Goal: Information Seeking & Learning: Learn about a topic

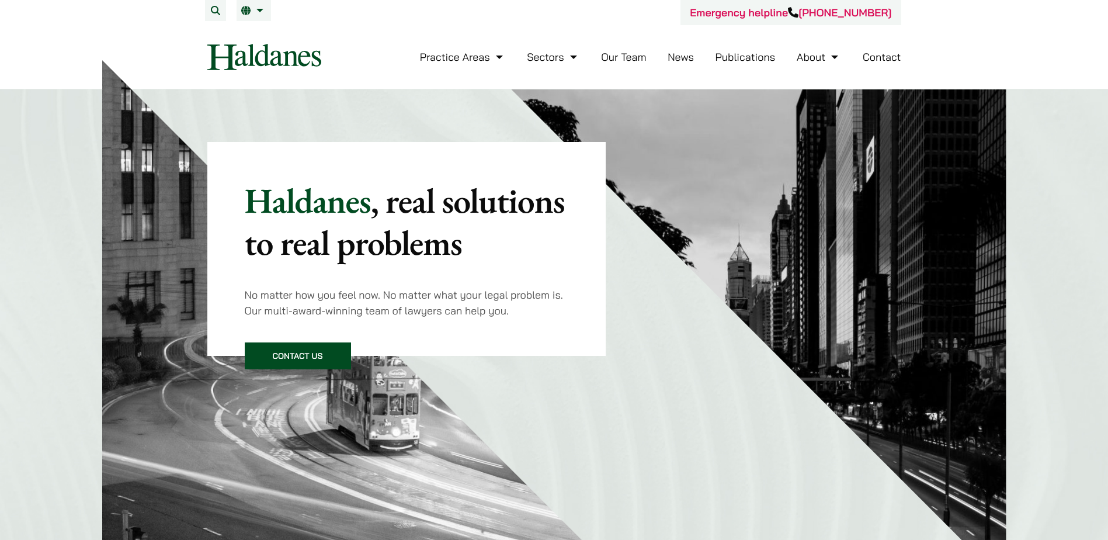
click at [620, 59] on link "Our Team" at bounding box center [623, 56] width 45 height 13
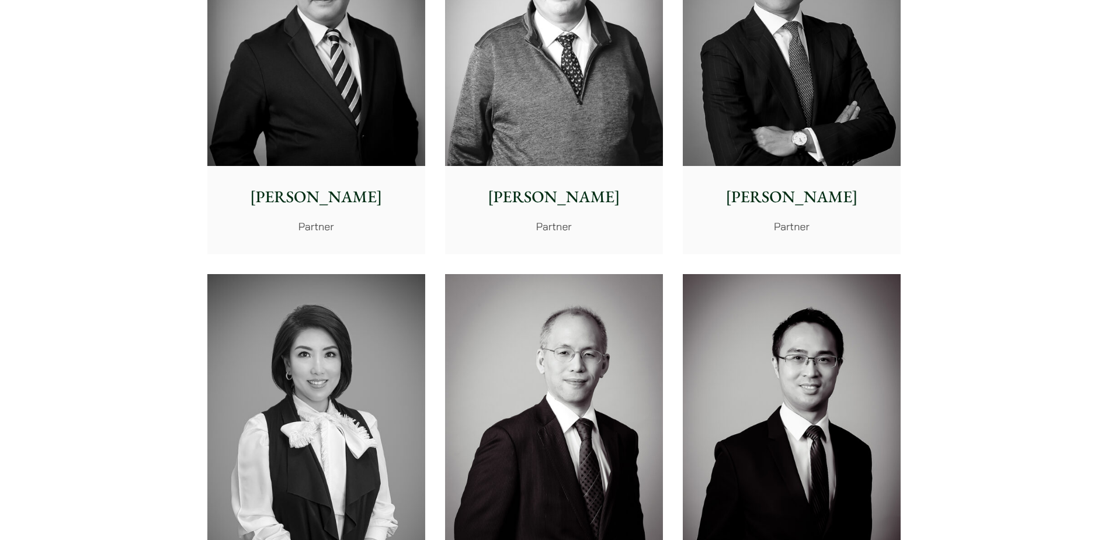
scroll to position [993, 0]
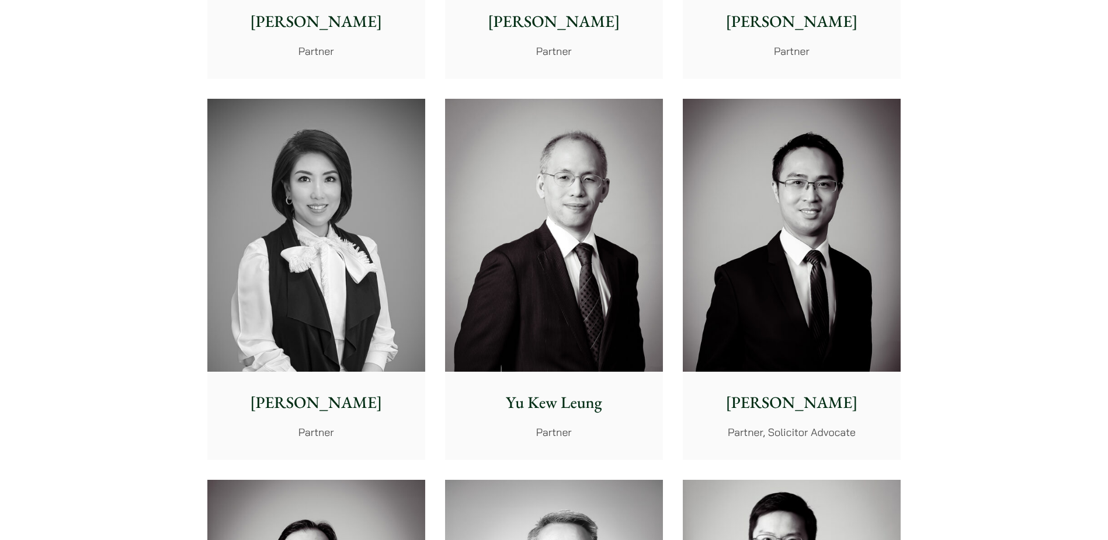
click at [771, 170] on img at bounding box center [792, 235] width 218 height 273
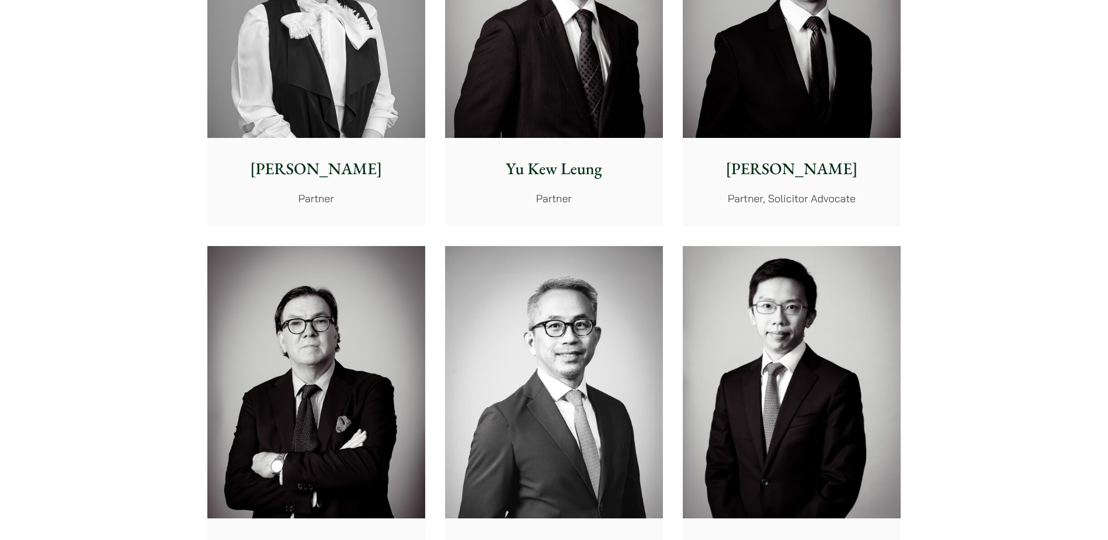
scroll to position [1285, 0]
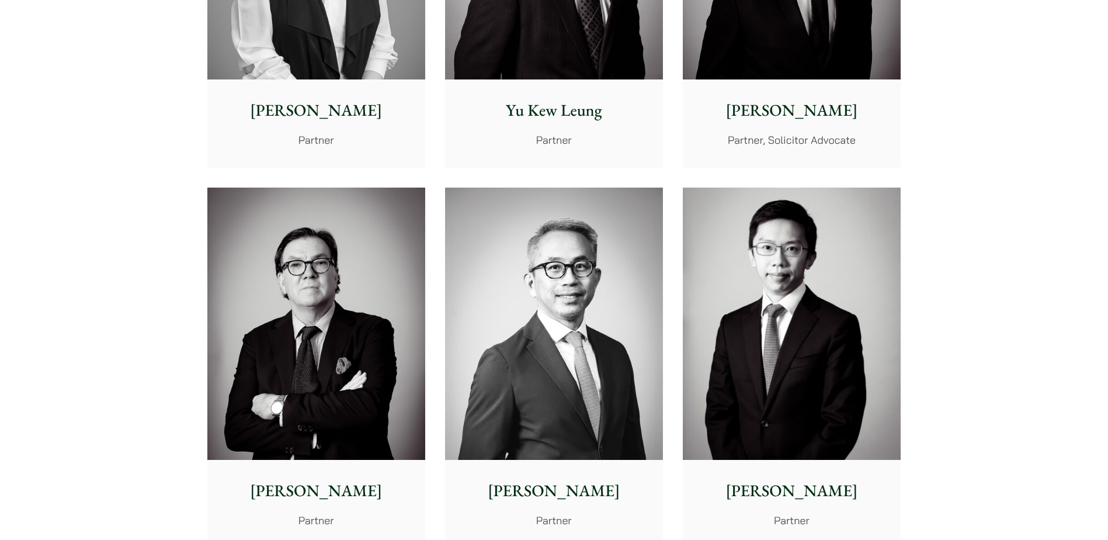
click at [374, 256] on img at bounding box center [316, 323] width 218 height 273
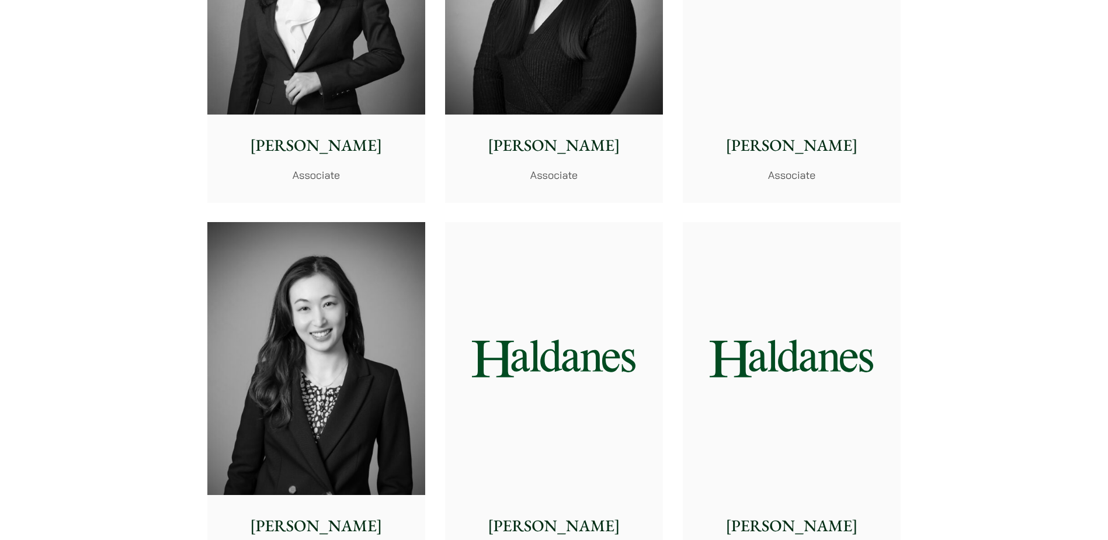
scroll to position [3446, 0]
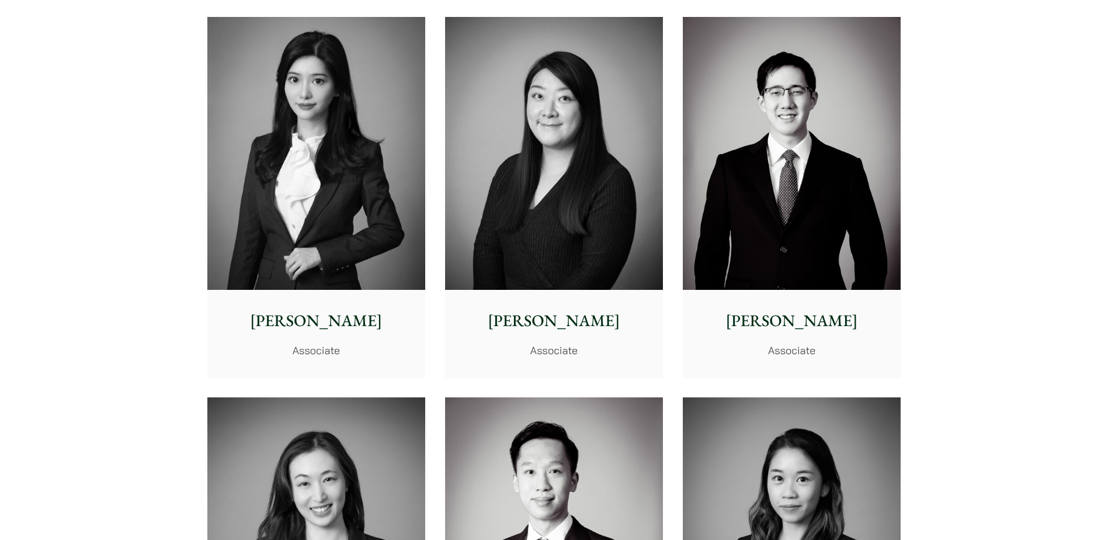
click at [762, 165] on img at bounding box center [792, 153] width 218 height 273
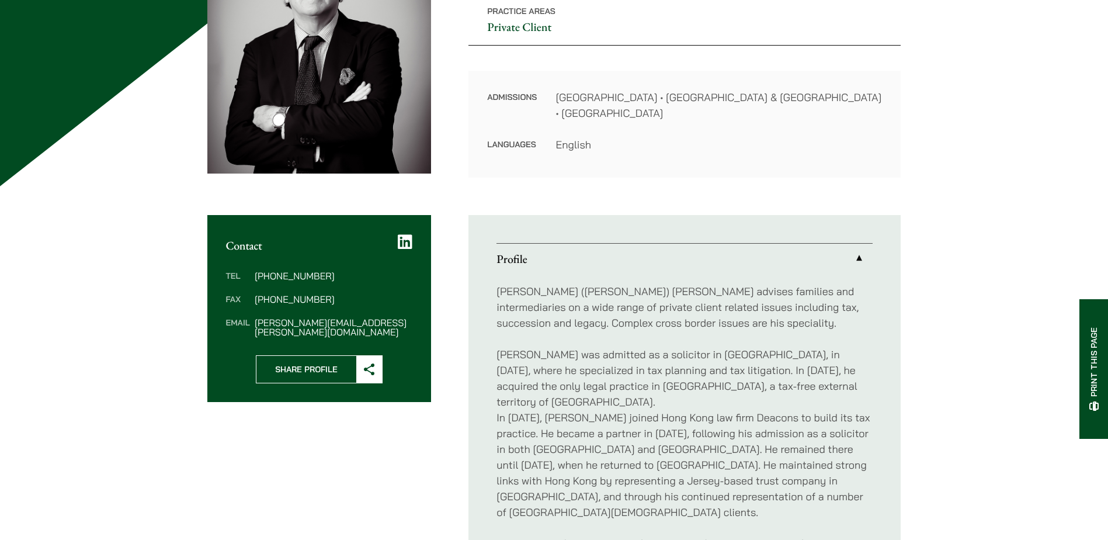
scroll to position [350, 0]
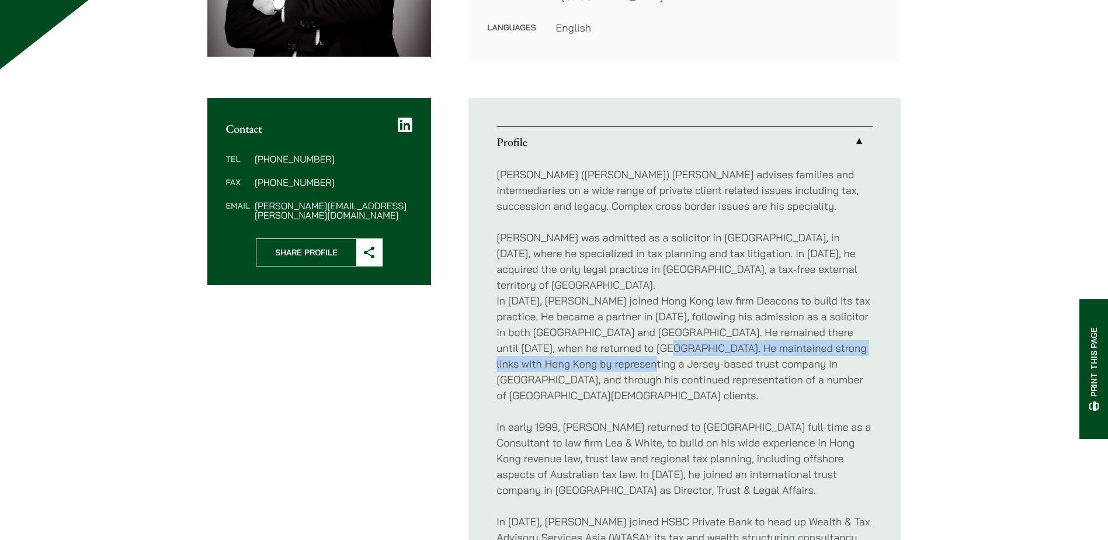
drag, startPoint x: 631, startPoint y: 333, endPoint x: 635, endPoint y: 348, distance: 15.6
click at [635, 348] on p "Bill was admitted as a solicitor in Brisbane, in 1980, where he specialized in …" at bounding box center [684, 316] width 376 height 173
drag, startPoint x: 635, startPoint y: 348, endPoint x: 642, endPoint y: 362, distance: 15.2
click at [642, 362] on p "Bill was admitted as a solicitor in Brisbane, in 1980, where he specialized in …" at bounding box center [684, 316] width 376 height 173
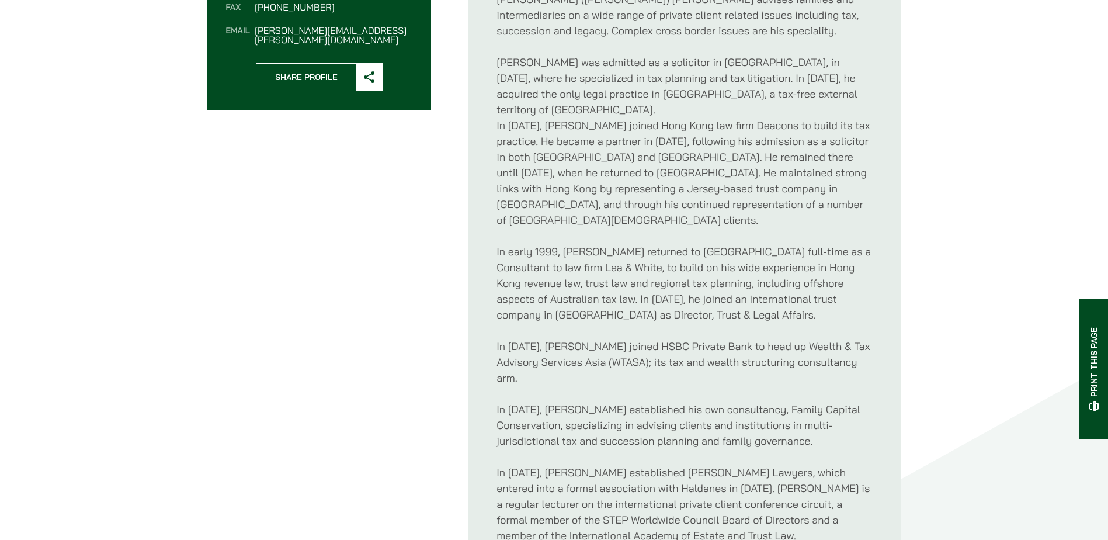
scroll to position [642, 0]
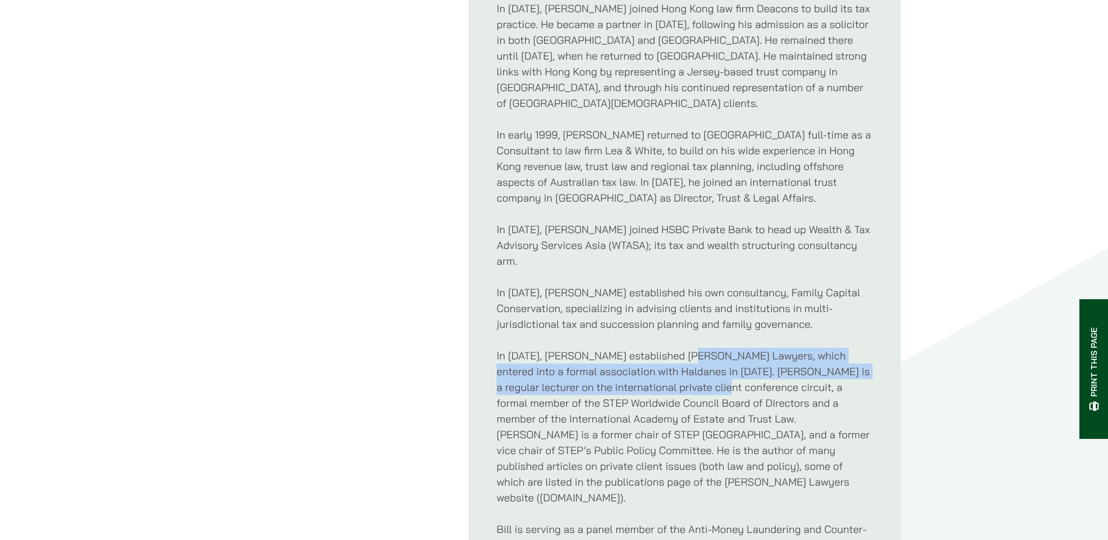
drag, startPoint x: 680, startPoint y: 329, endPoint x: 689, endPoint y: 362, distance: 33.9
click at [689, 362] on p "In February 2016, Bill established Ahern Lawyers, which entered into a formal a…" at bounding box center [684, 427] width 376 height 158
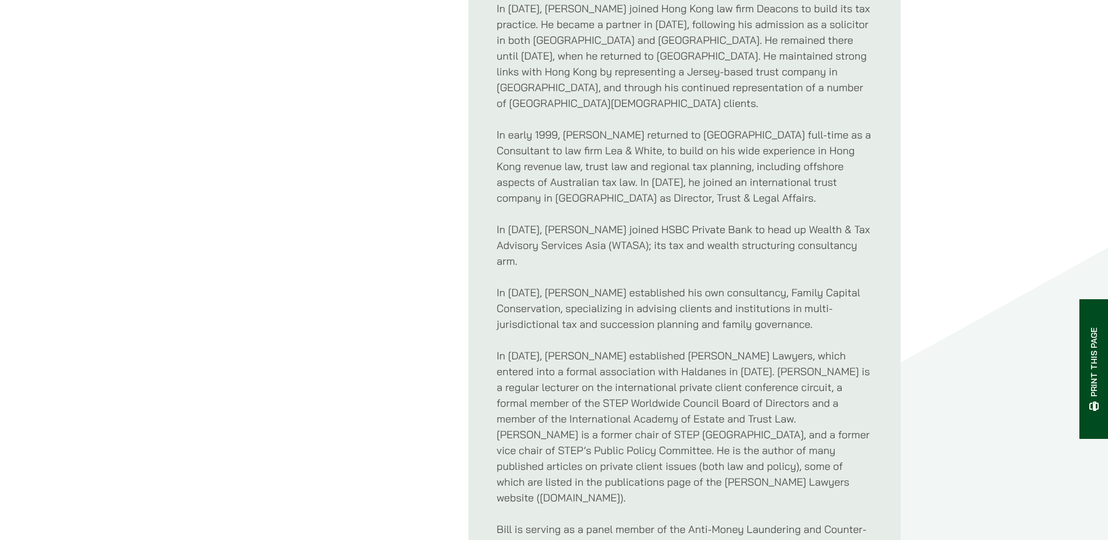
drag, startPoint x: 689, startPoint y: 362, endPoint x: 680, endPoint y: 371, distance: 12.4
click at [680, 371] on p "In February 2016, Bill established Ahern Lawyers, which entered into a formal a…" at bounding box center [684, 427] width 376 height 158
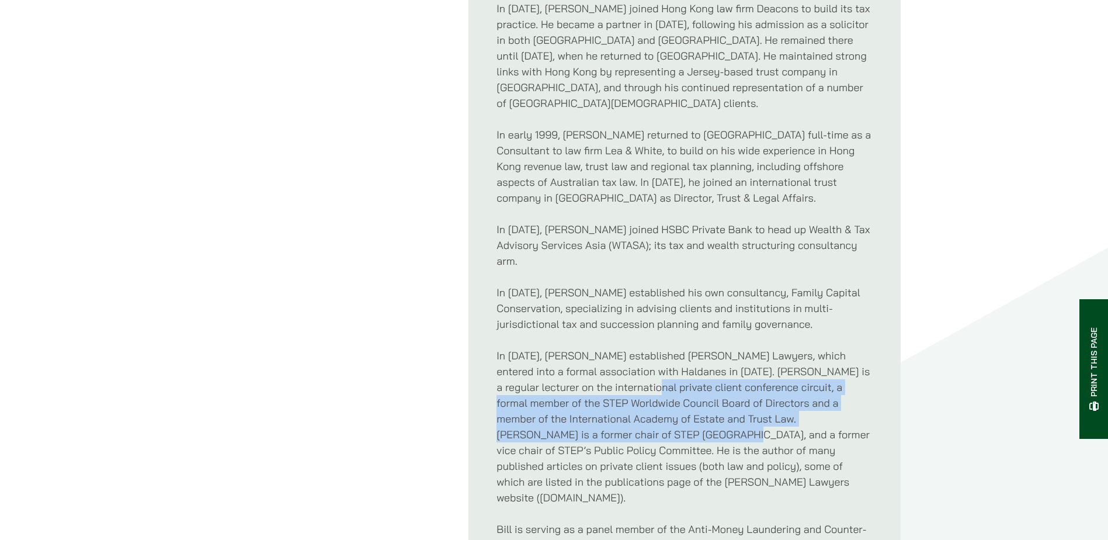
drag, startPoint x: 608, startPoint y: 352, endPoint x: 606, endPoint y: 405, distance: 53.2
click at [606, 405] on p "In February 2016, Bill established Ahern Lawyers, which entered into a formal a…" at bounding box center [684, 427] width 376 height 158
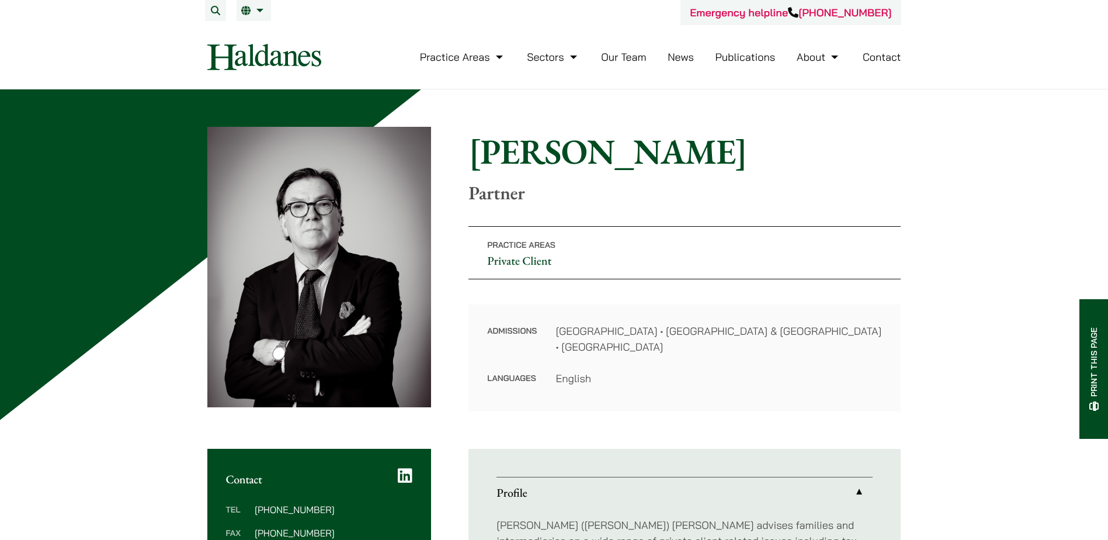
scroll to position [175, 0]
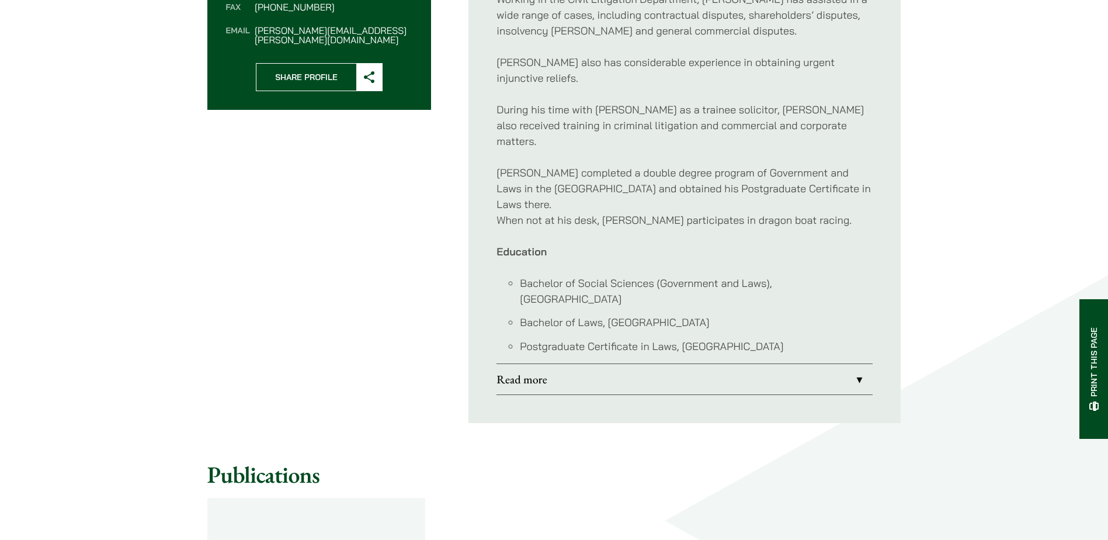
scroll to position [467, 0]
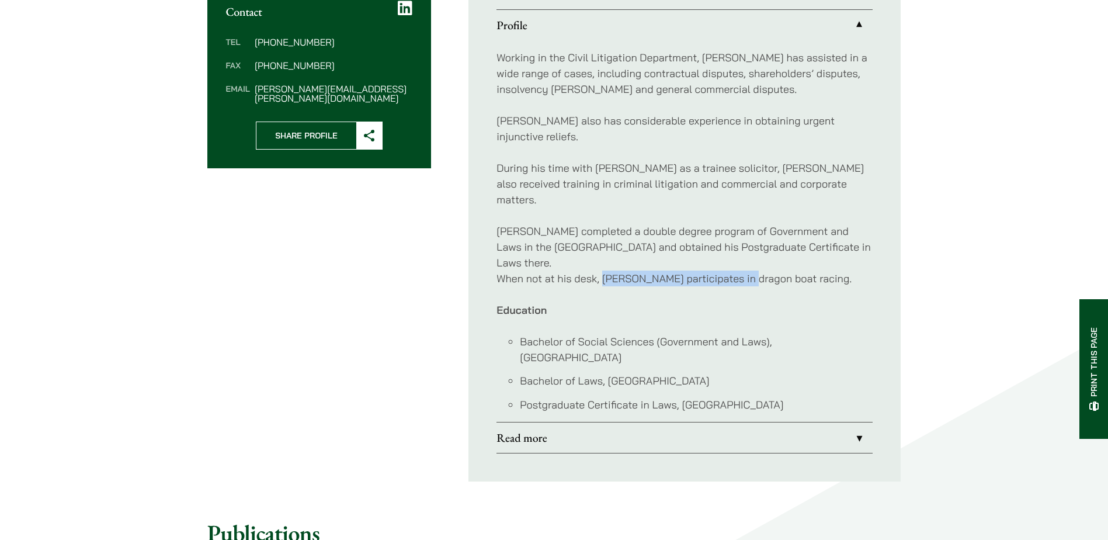
drag, startPoint x: 638, startPoint y: 253, endPoint x: 762, endPoint y: 248, distance: 124.5
click at [762, 248] on p "[PERSON_NAME] completed a double degree program of Government and Laws in the […" at bounding box center [684, 254] width 376 height 63
drag, startPoint x: 762, startPoint y: 248, endPoint x: 793, endPoint y: 246, distance: 31.0
click at [793, 246] on p "[PERSON_NAME] completed a double degree program of Government and Laws in the […" at bounding box center [684, 254] width 376 height 63
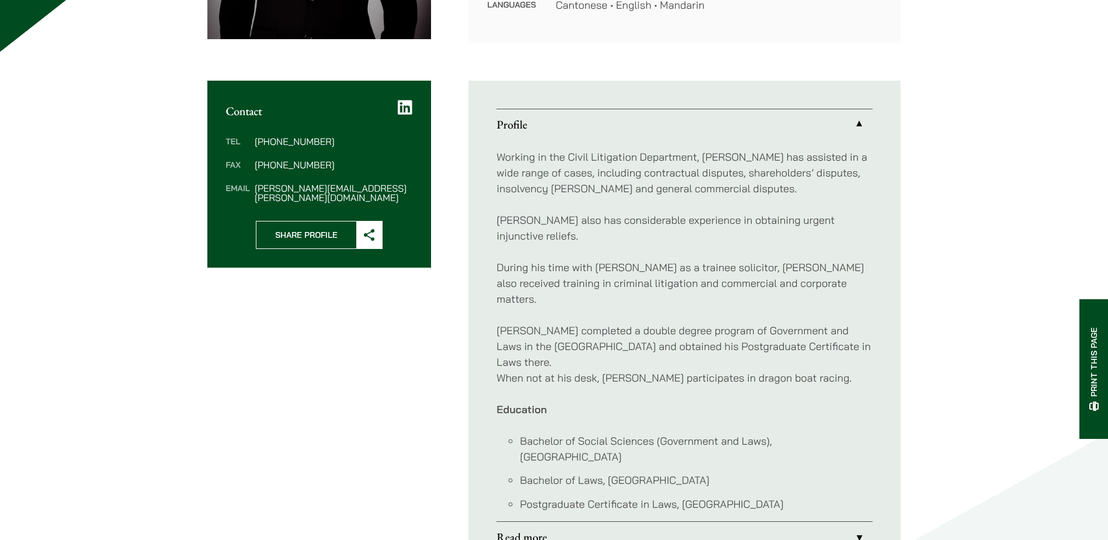
scroll to position [485, 0]
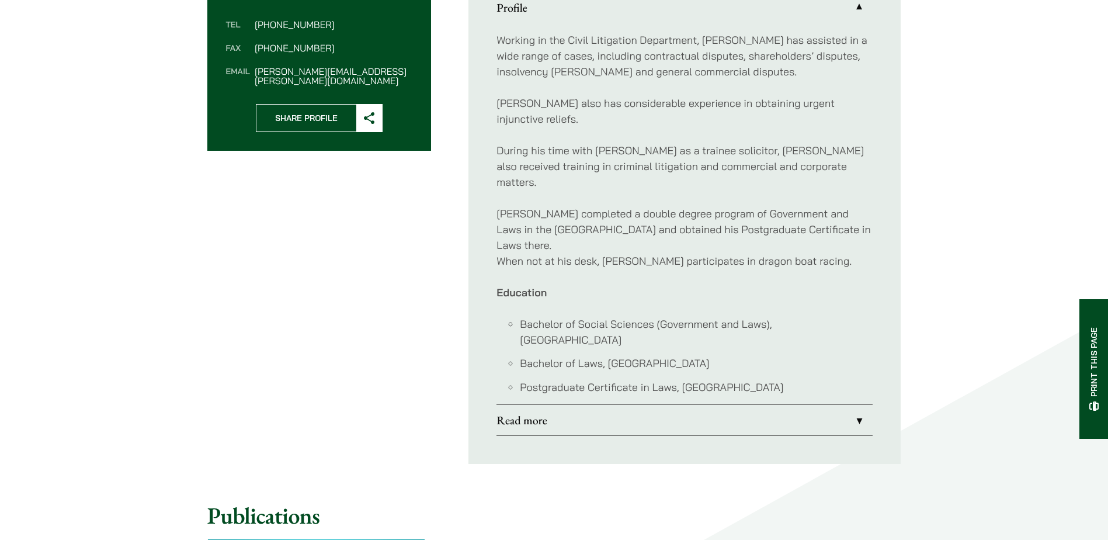
click at [637, 405] on link "Read more" at bounding box center [684, 420] width 376 height 30
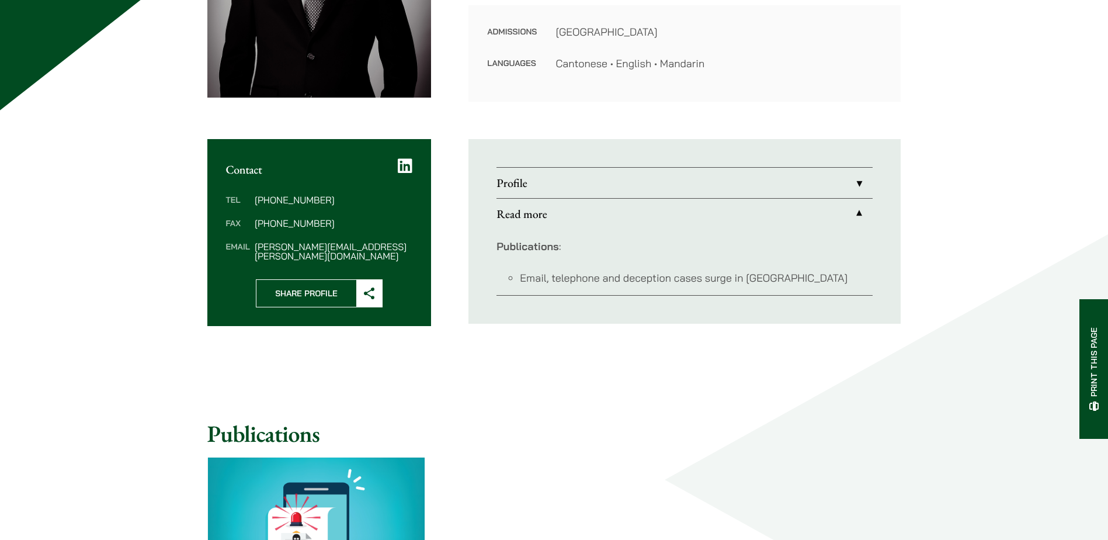
scroll to position [251, 0]
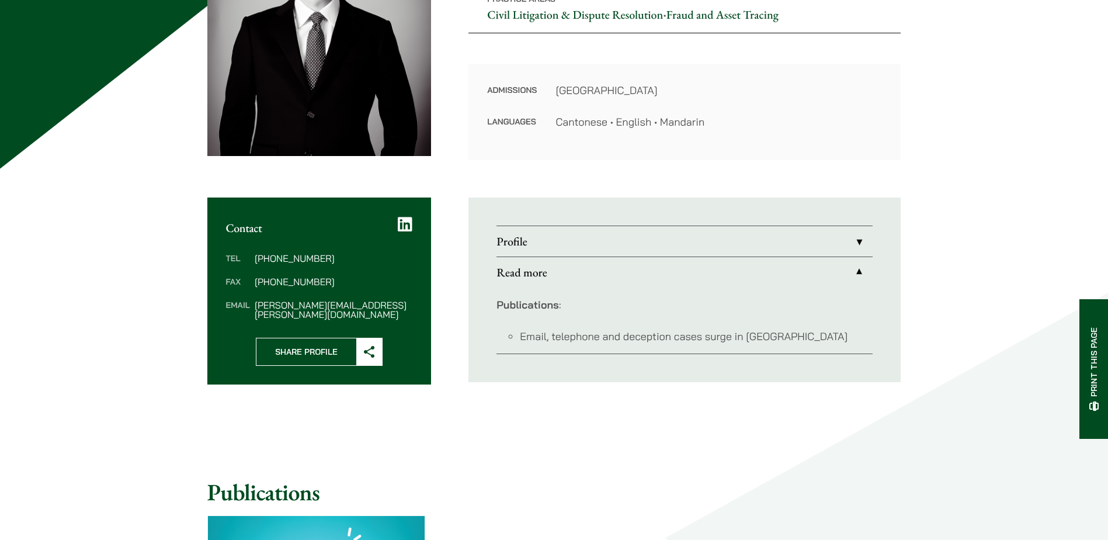
click at [644, 268] on link "Read more" at bounding box center [684, 272] width 376 height 30
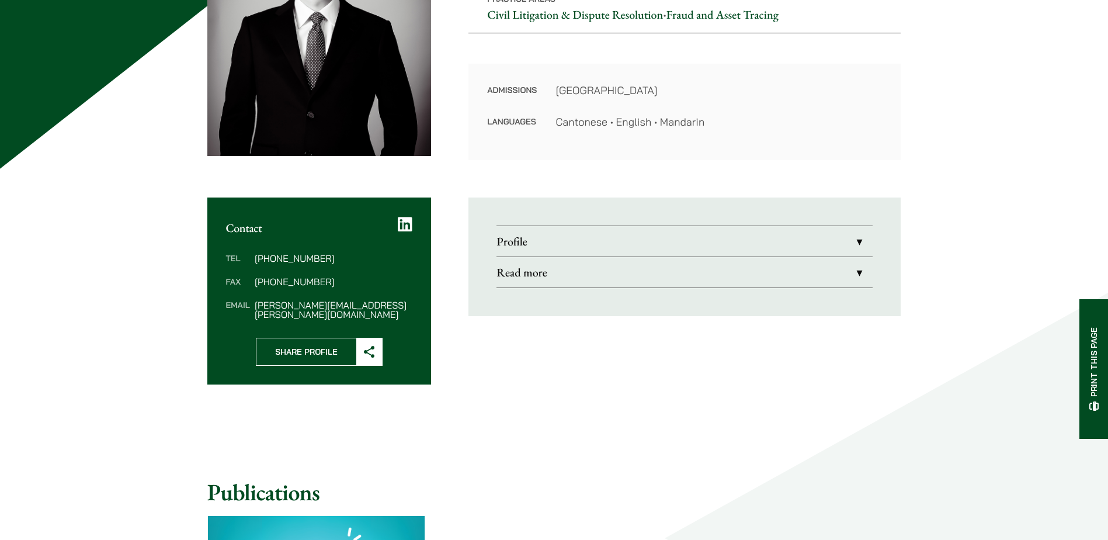
click at [638, 276] on link "Read more" at bounding box center [684, 272] width 376 height 30
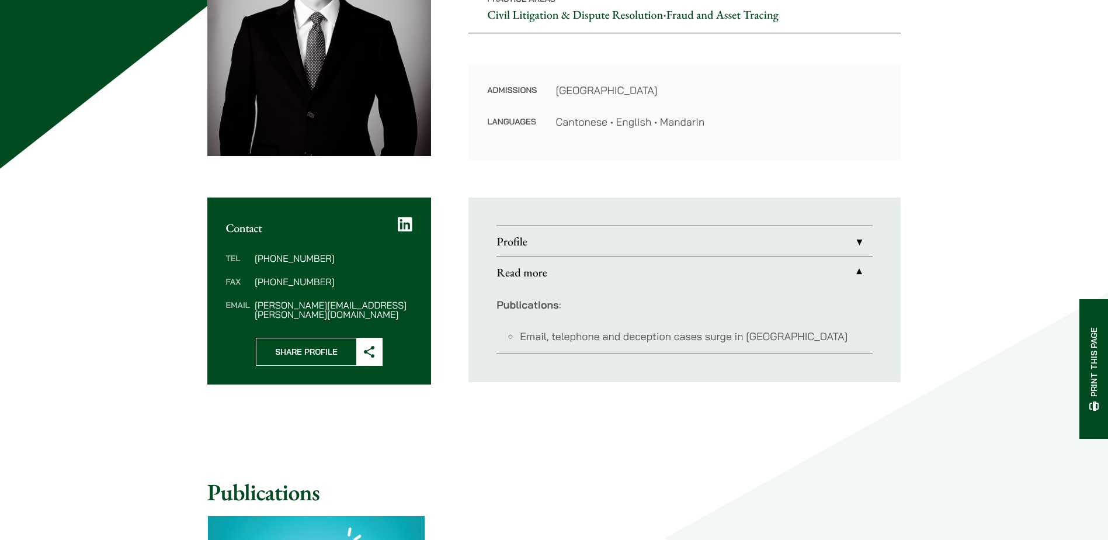
click at [657, 239] on link "Profile" at bounding box center [684, 241] width 376 height 30
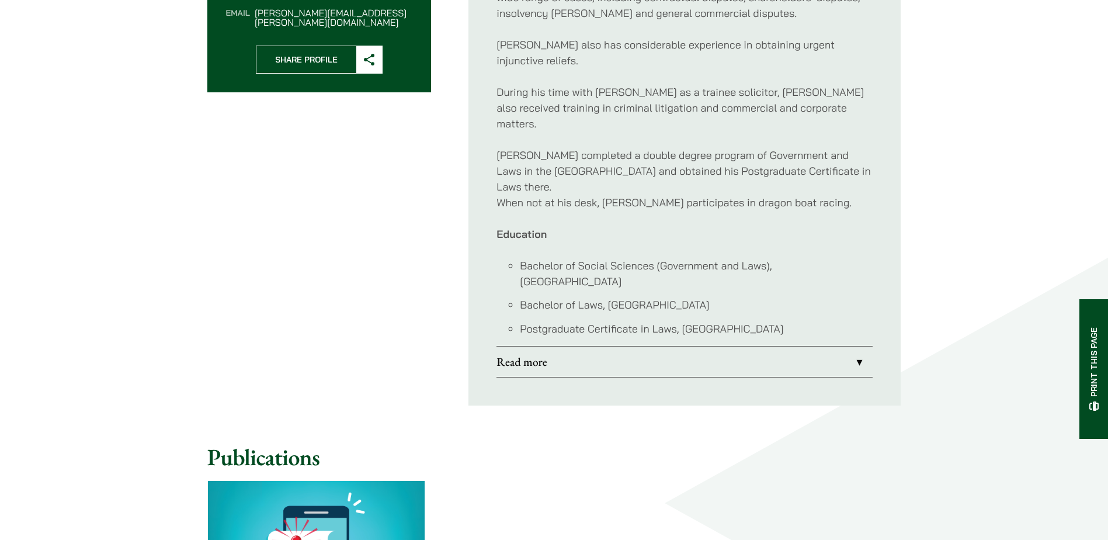
scroll to position [602, 0]
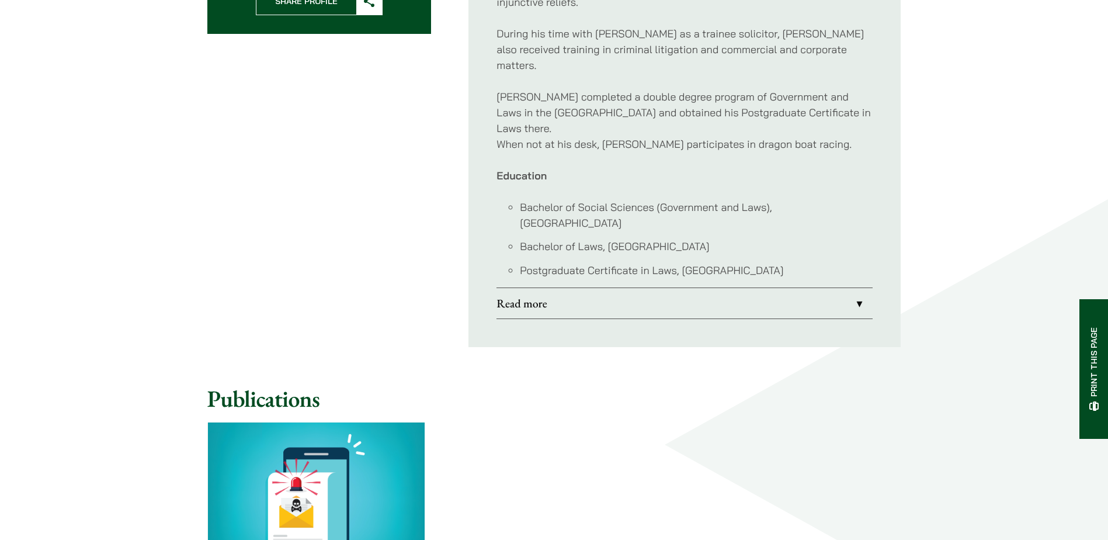
click at [574, 288] on link "Read more" at bounding box center [684, 303] width 376 height 30
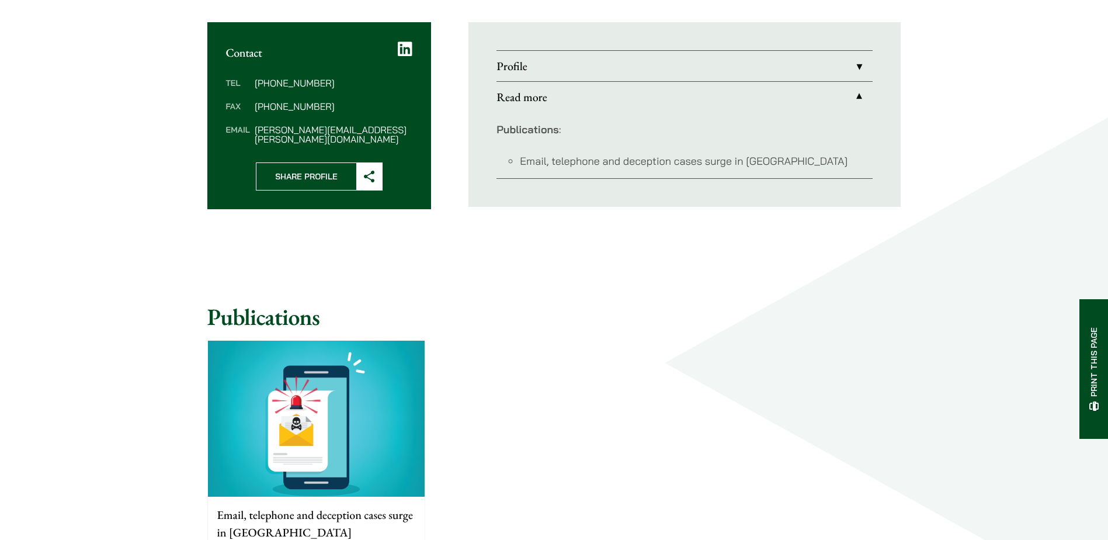
scroll to position [310, 0]
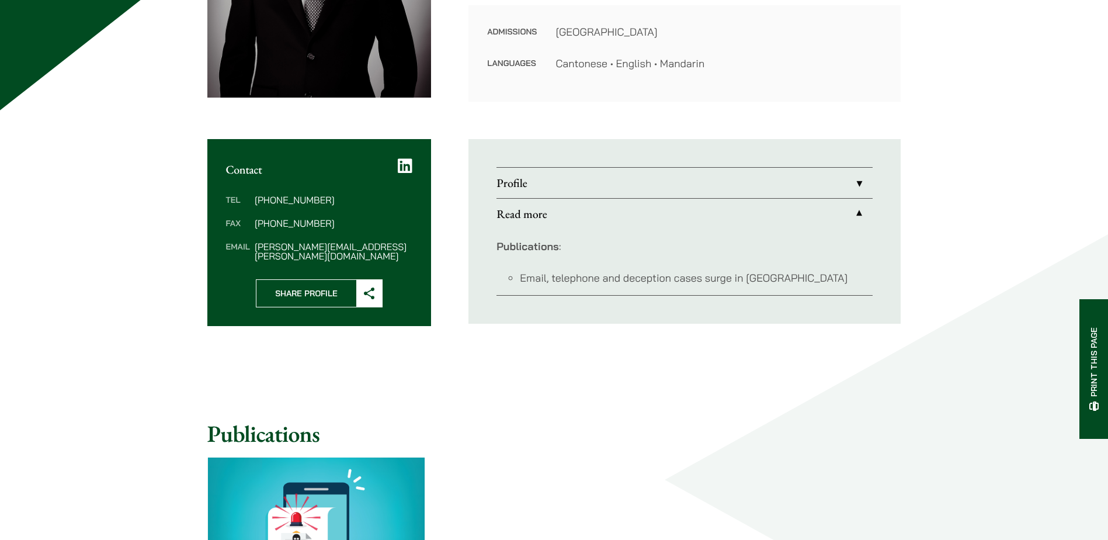
click at [607, 191] on link "Profile" at bounding box center [684, 183] width 376 height 30
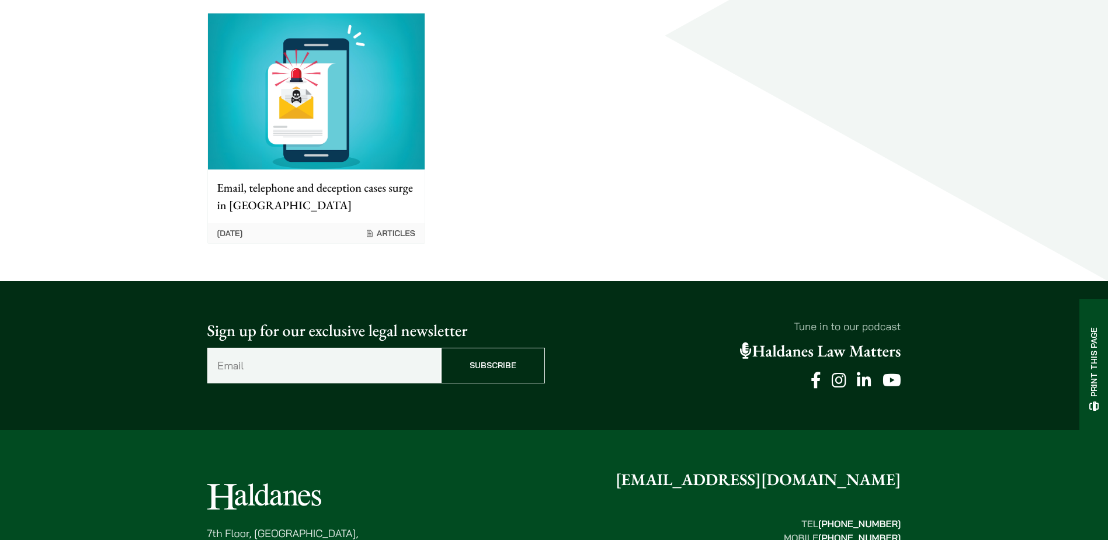
scroll to position [1127, 0]
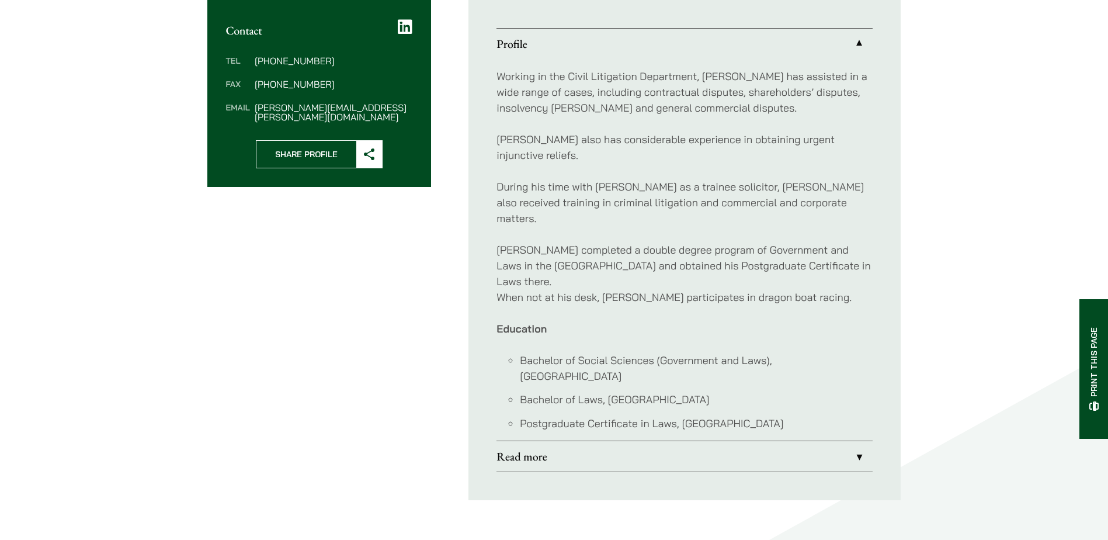
scroll to position [390, 0]
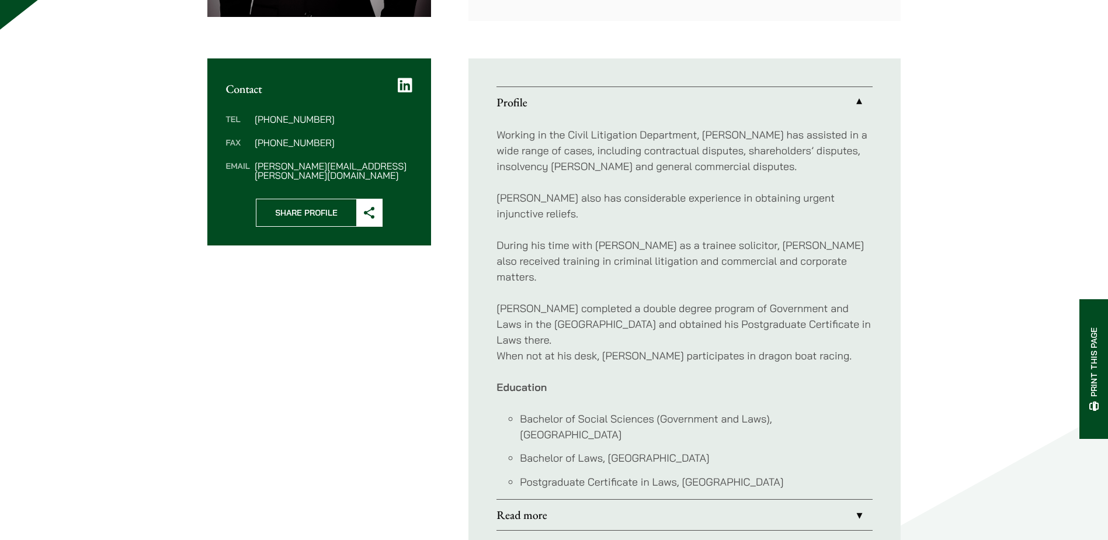
click at [547, 499] on link "Read more" at bounding box center [684, 514] width 376 height 30
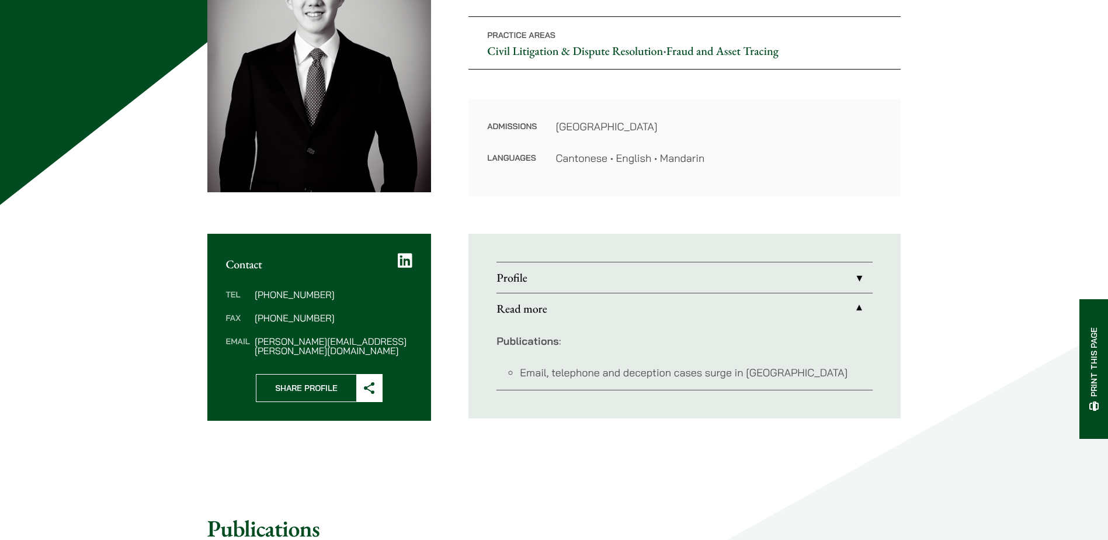
scroll to position [157, 0]
